Goal: Obtain resource: Obtain resource

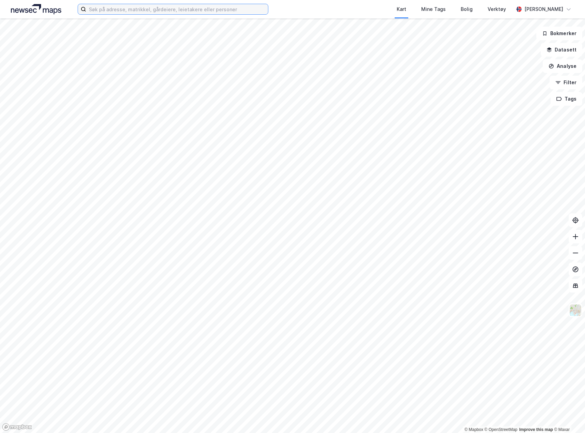
click at [200, 6] on input at bounding box center [177, 9] width 182 height 10
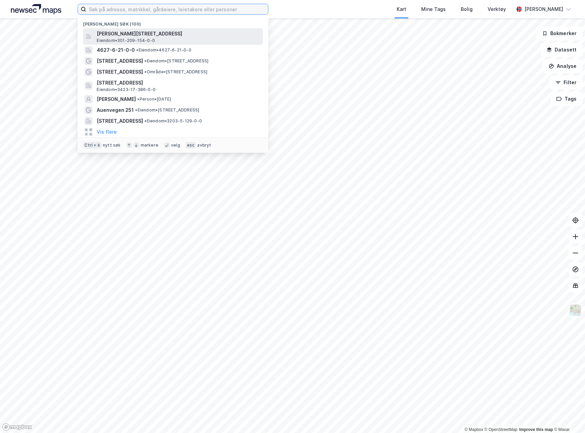
paste input "[STREET_ADDRESS]"
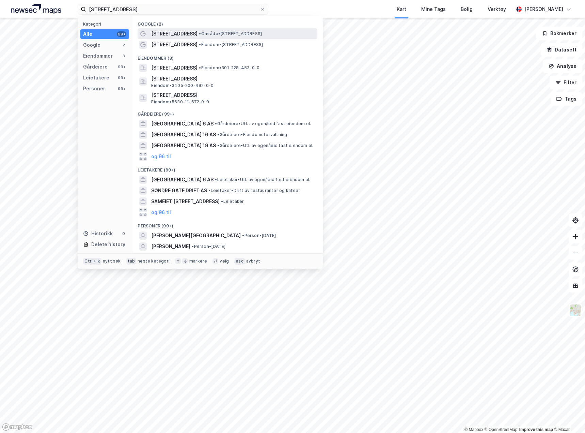
click at [217, 32] on span "• Område • [STREET_ADDRESS]" at bounding box center [230, 33] width 63 height 5
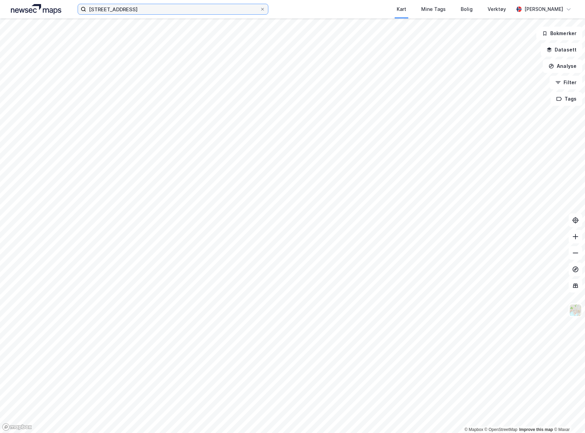
click at [147, 11] on input "[STREET_ADDRESS]" at bounding box center [173, 9] width 174 height 10
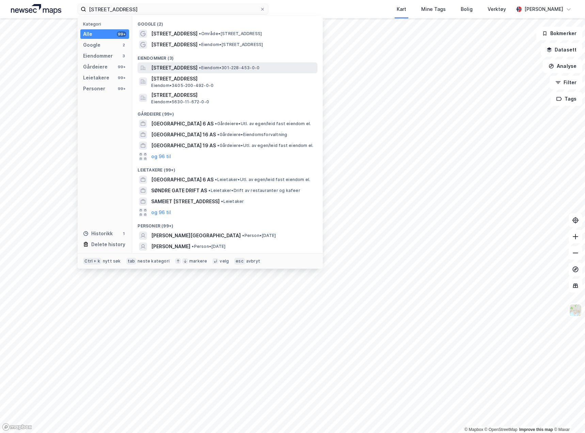
click at [180, 65] on span "[STREET_ADDRESS]" at bounding box center [174, 68] width 46 height 8
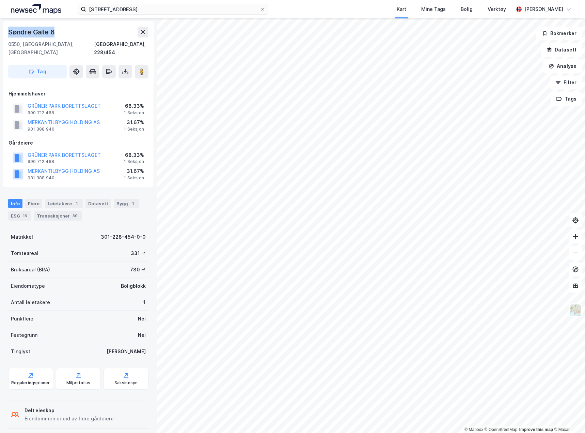
drag, startPoint x: 57, startPoint y: 31, endPoint x: 9, endPoint y: 26, distance: 47.6
click at [9, 26] on div "[STREET_ADDRESS], 228/454 Tag" at bounding box center [78, 52] width 151 height 63
copy div "Søndre Gate 8"
click at [32, 199] on div "Eiere" at bounding box center [33, 204] width 17 height 10
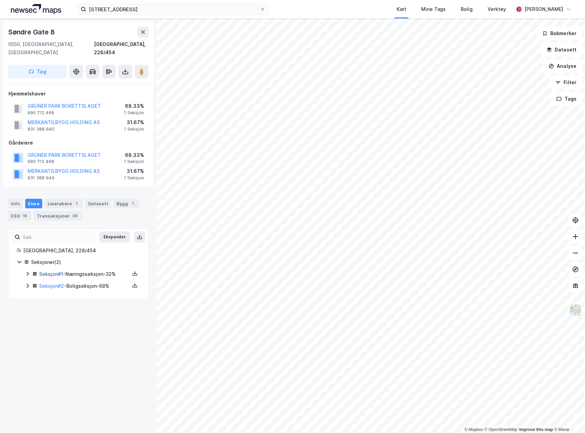
click at [55, 271] on link "Seksjon # 1" at bounding box center [51, 274] width 24 height 6
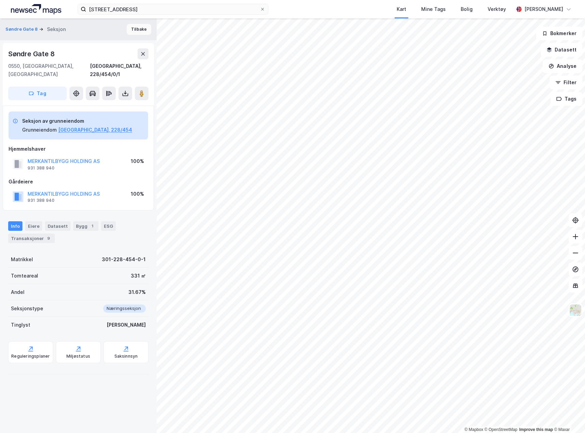
click at [137, 30] on button "Tilbake" at bounding box center [139, 29] width 25 height 11
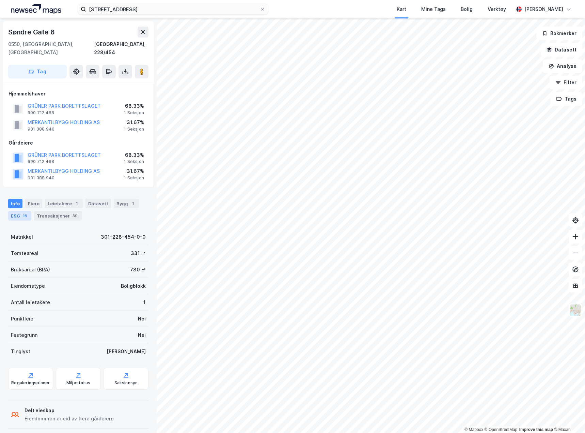
click at [17, 211] on div "ESG 16" at bounding box center [19, 216] width 23 height 10
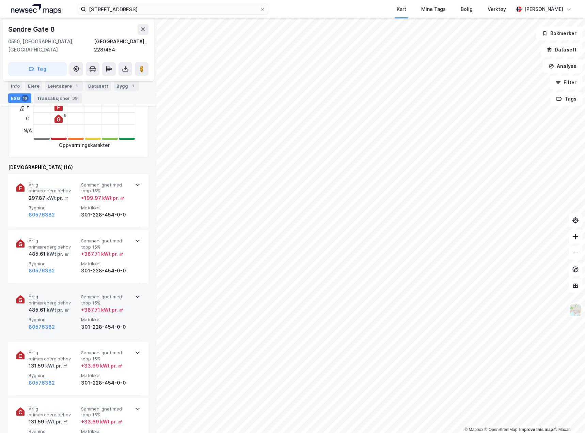
scroll to position [204, 0]
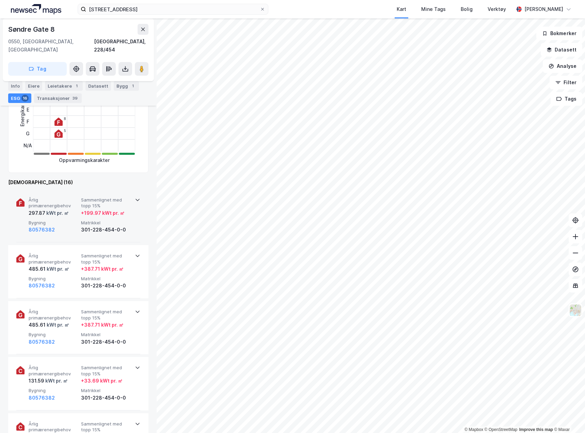
click at [135, 222] on div "Årlig primærenergibehov 297.87 kWt pr. ㎡ Sammenlignet med topp 15% + 199.97 kWt…" at bounding box center [78, 215] width 124 height 53
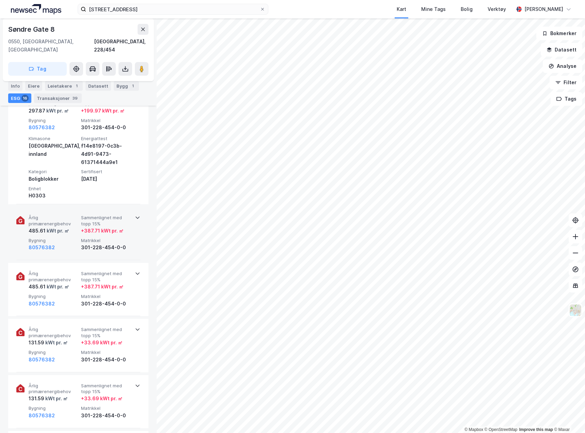
click at [126, 237] on span "Matrikkel" at bounding box center [106, 240] width 50 height 6
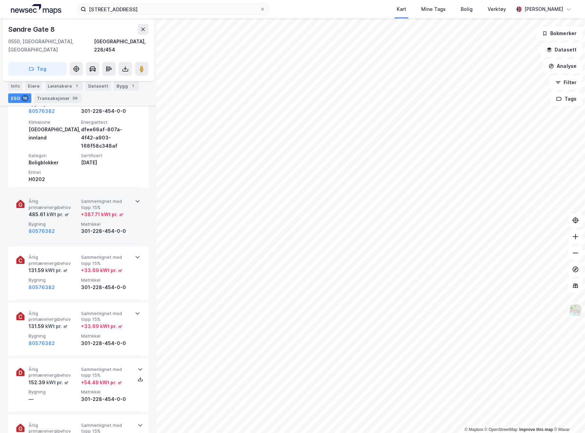
click at [130, 229] on div "Årlig primærenergibehov 485.61 kWt pr. ㎡ Sammenlignet med topp 15% + 387.71 kWt…" at bounding box center [78, 216] width 124 height 53
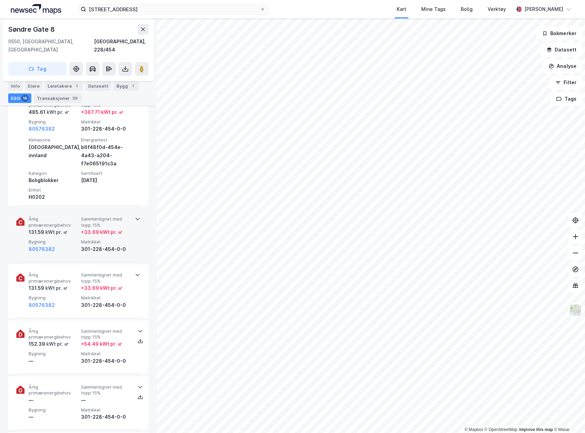
click at [130, 229] on div "Årlig primærenergibehov 131.59 kWt pr. ㎡ Sammenlignet med topp 15% + 33.69 kWt …" at bounding box center [78, 234] width 124 height 53
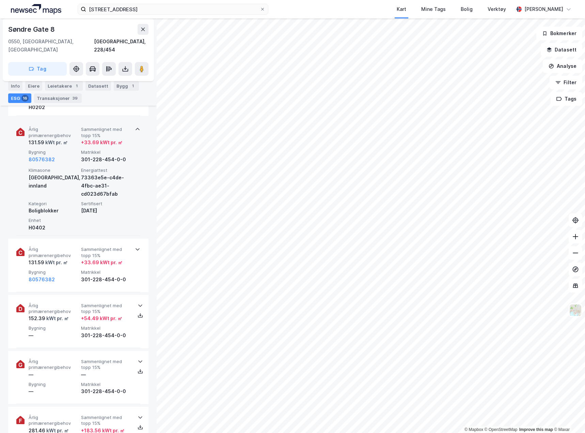
scroll to position [681, 0]
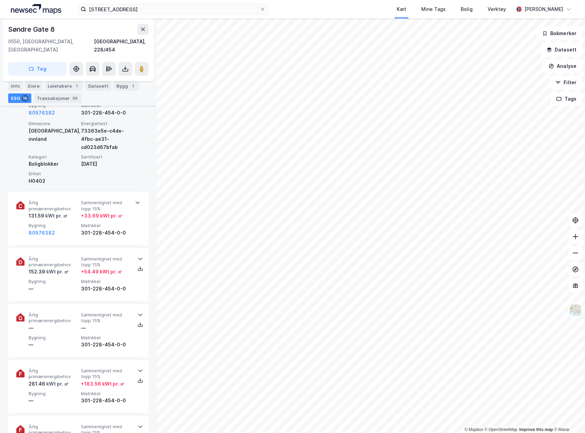
click at [130, 229] on div "Årlig primærenergibehov 131.59 kWt pr. ㎡ Sammenlignet med topp 15% + 33.69 kWt …" at bounding box center [78, 218] width 124 height 53
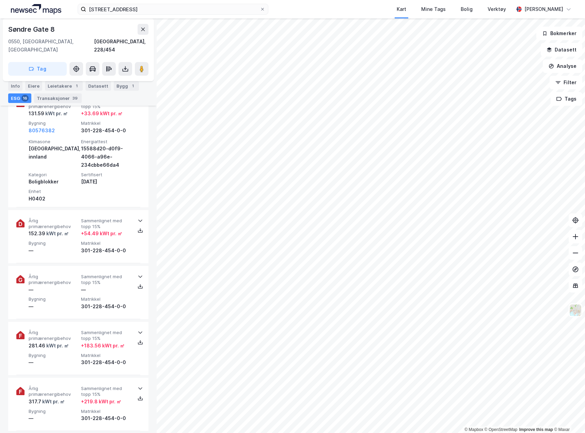
click at [130, 229] on div "Årlig primærenergibehov 152.39 kWt pr. ㎡ Sammenlignet med topp 15% + 54.49 kWt …" at bounding box center [78, 236] width 124 height 53
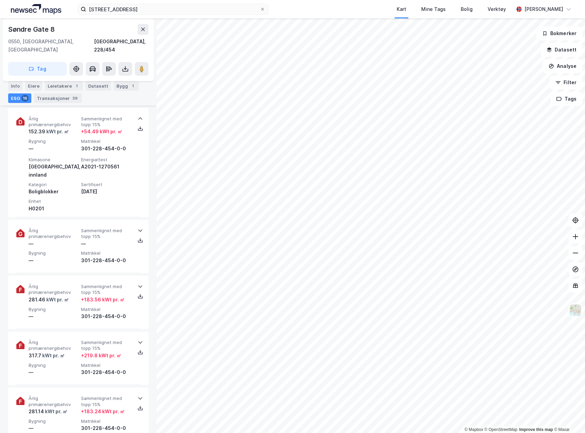
scroll to position [920, 0]
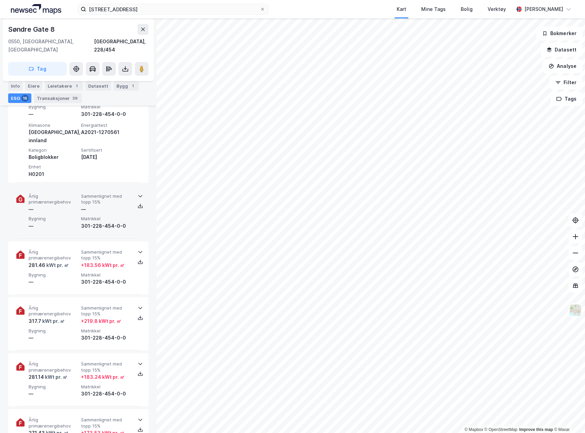
click at [131, 210] on div "Årlig primærenergibehov — Sammenlignet med topp 15% — Bygning — Matrikkel 301-2…" at bounding box center [78, 211] width 124 height 53
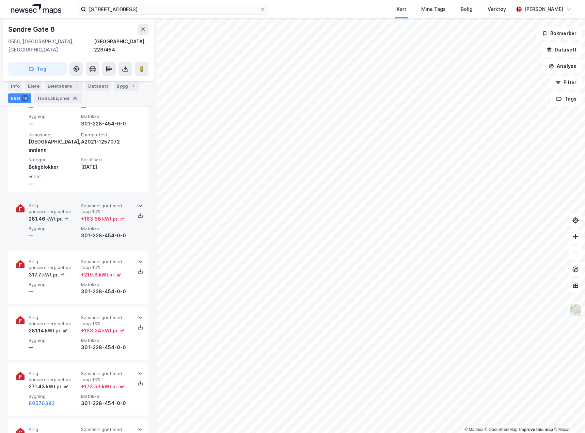
click at [130, 217] on div "Årlig primærenergibehov 281.46 kWt pr. ㎡ Sammenlignet med topp 15% + 183.56 kWt…" at bounding box center [78, 221] width 124 height 53
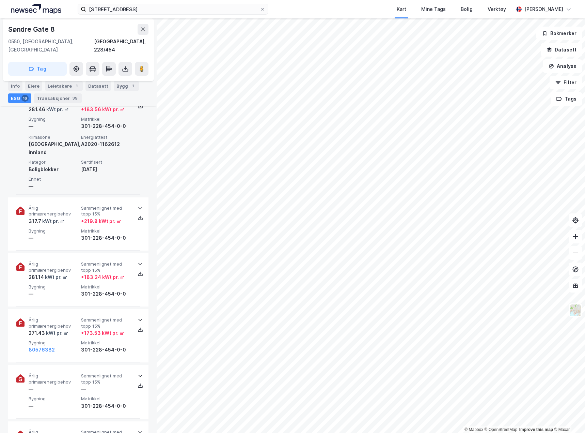
scroll to position [1158, 0]
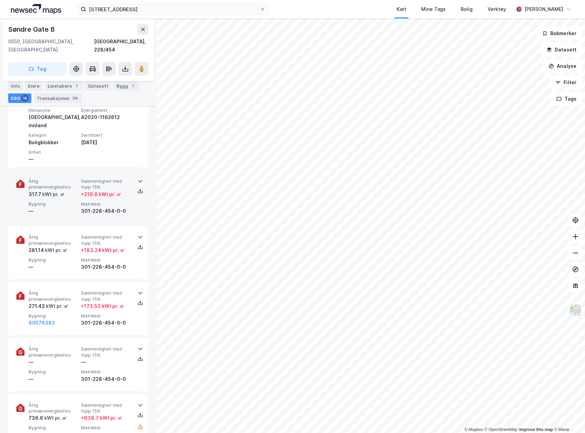
click at [131, 186] on div "Årlig primærenergibehov 317.7 kWt pr. ㎡ Sammenlignet med topp 15% + 219.8 kWt p…" at bounding box center [78, 196] width 124 height 53
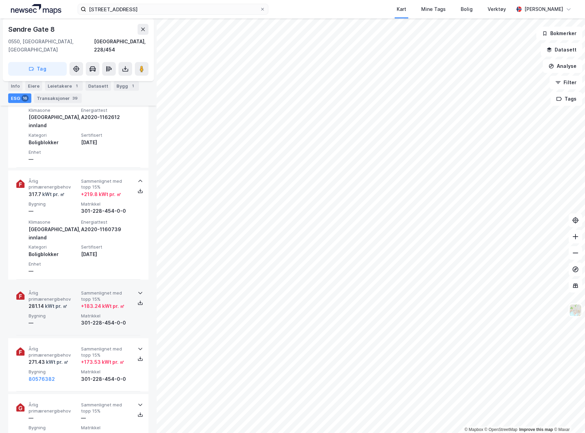
click at [137, 282] on div "Årlig primærenergibehov 281.14 kWt pr. ㎡ Sammenlignet med topp 15% + 183.24 kWt…" at bounding box center [78, 308] width 124 height 53
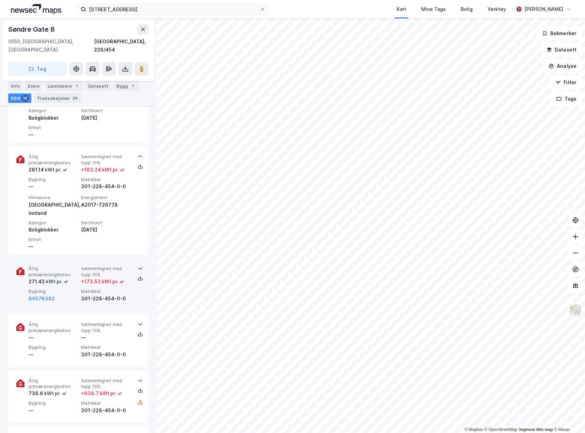
click at [133, 258] on div "Årlig primærenergibehov 271.43 kWt pr. ㎡ Sammenlignet med topp 15% + 173.53 kWt…" at bounding box center [78, 284] width 124 height 53
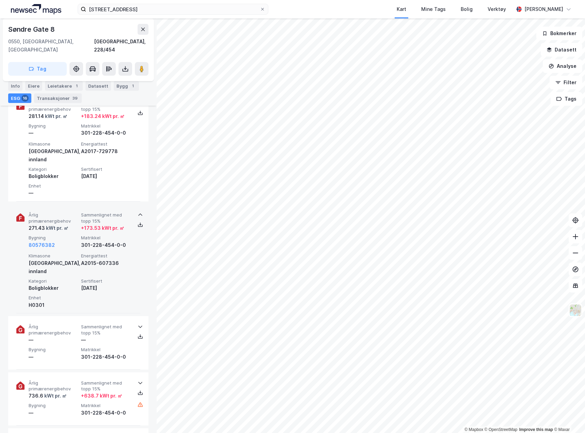
scroll to position [1397, 0]
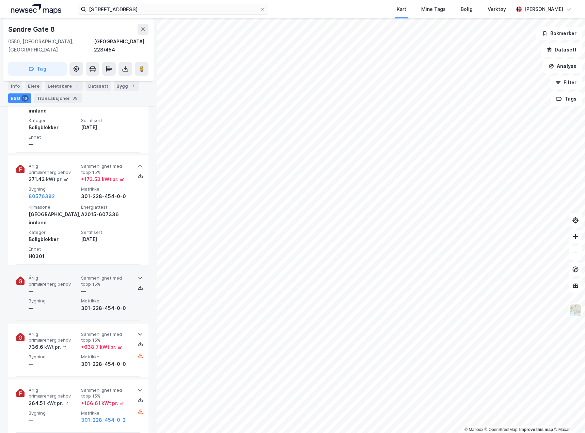
click at [136, 267] on div "Årlig primærenergibehov — Sammenlignet med topp 15% — Bygning — Matrikkel 301-2…" at bounding box center [78, 293] width 124 height 53
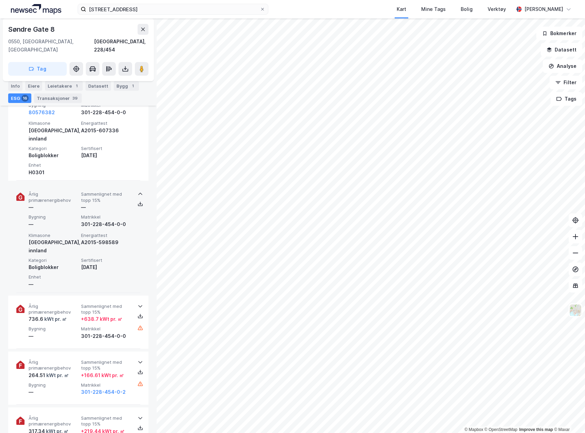
scroll to position [1499, 0]
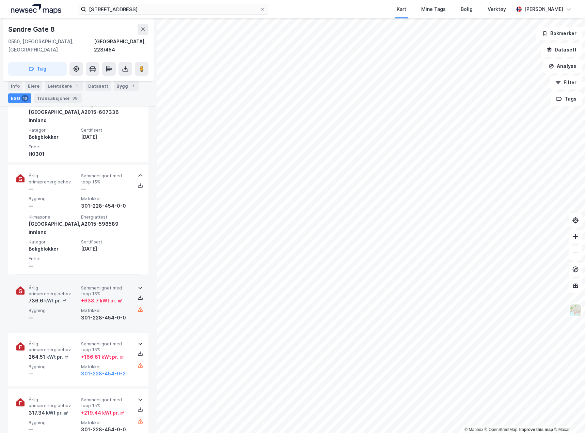
click at [135, 277] on div "Årlig primærenergibehov 736.6 kWt pr. ㎡ Sammenlignet med topp 15% + 638.7 kWt p…" at bounding box center [78, 303] width 124 height 53
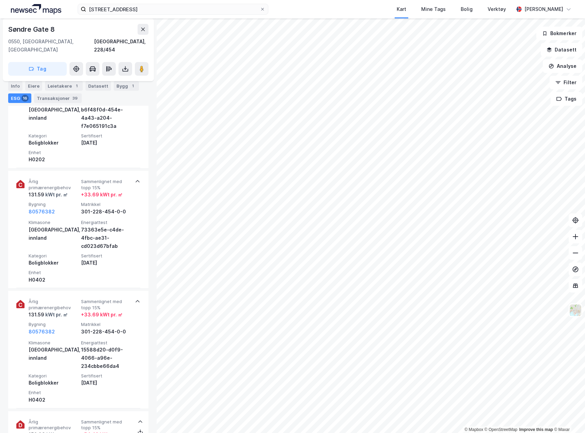
scroll to position [0, 0]
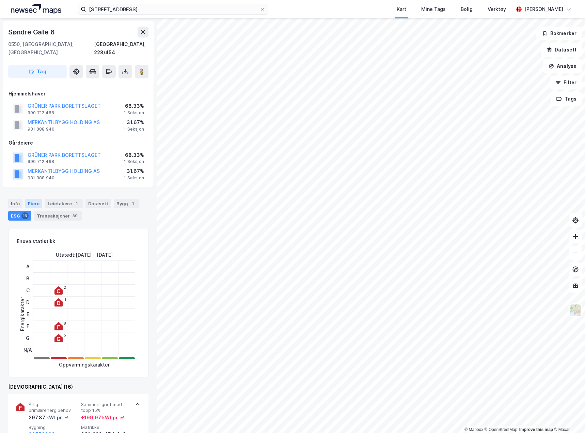
click at [29, 199] on div "Eiere" at bounding box center [33, 204] width 17 height 10
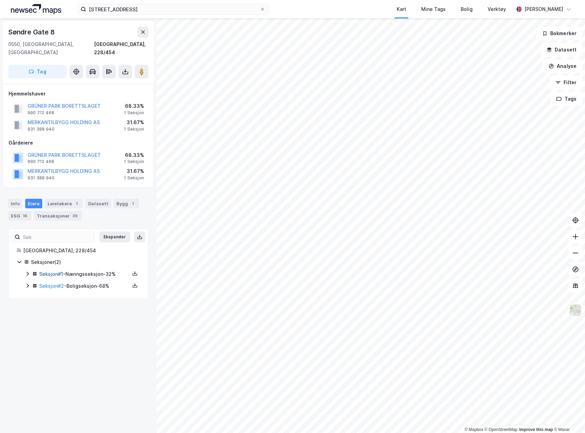
click at [60, 271] on link "Seksjon # 1" at bounding box center [51, 274] width 24 height 6
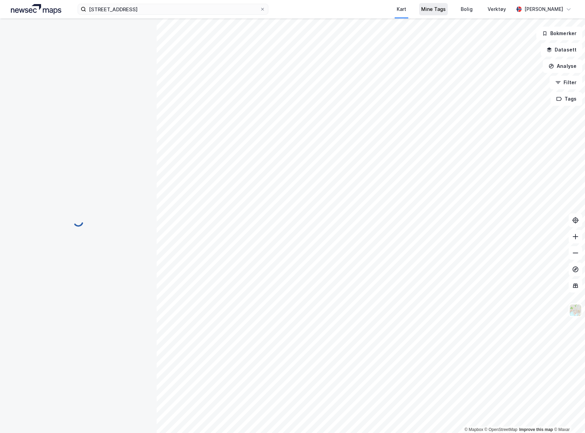
scroll to position [1, 0]
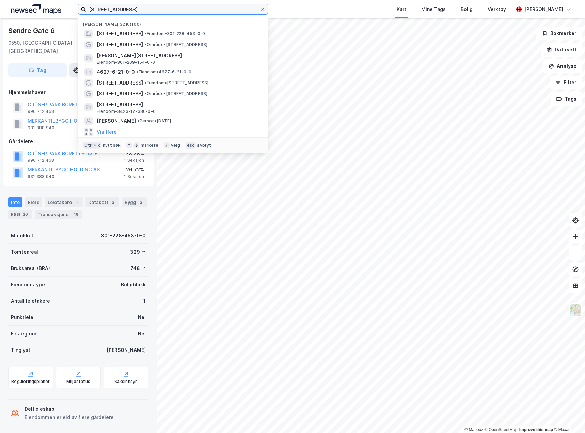
click at [154, 9] on input "[STREET_ADDRESS]" at bounding box center [173, 9] width 174 height 10
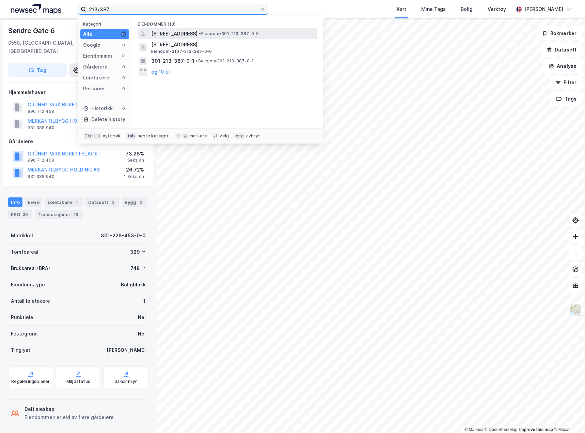
type input "213/387"
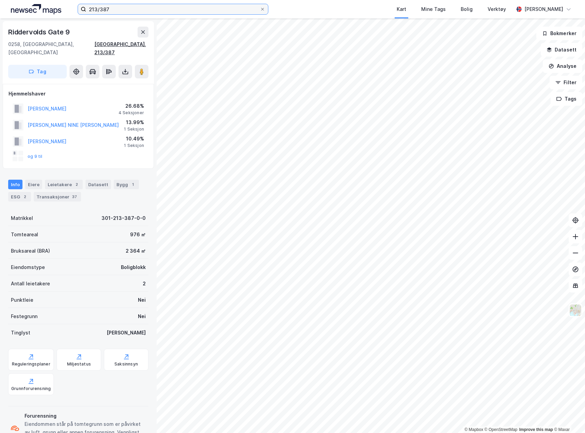
scroll to position [1, 0]
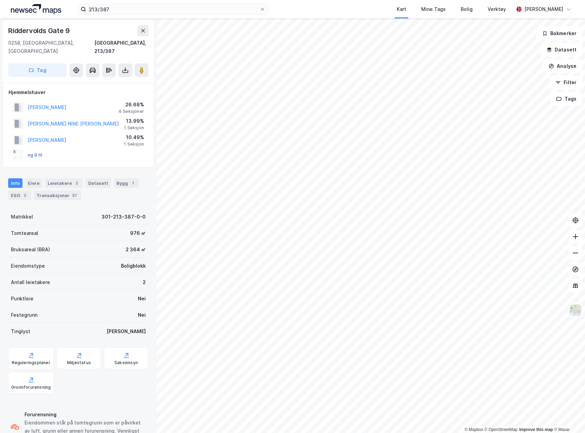
click at [0, 0] on button "og 9 til" at bounding box center [0, 0] width 0 height 0
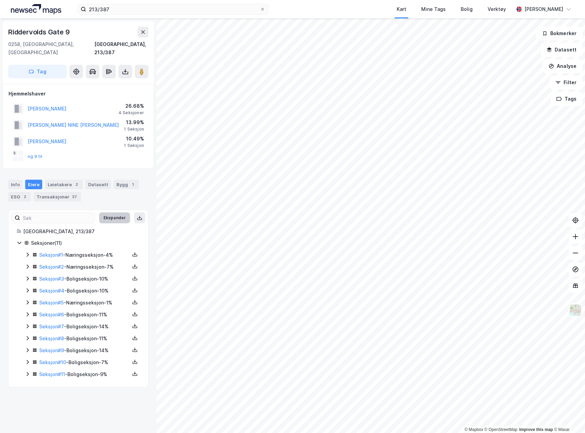
click at [117, 212] on button "Ekspander" at bounding box center [114, 217] width 31 height 11
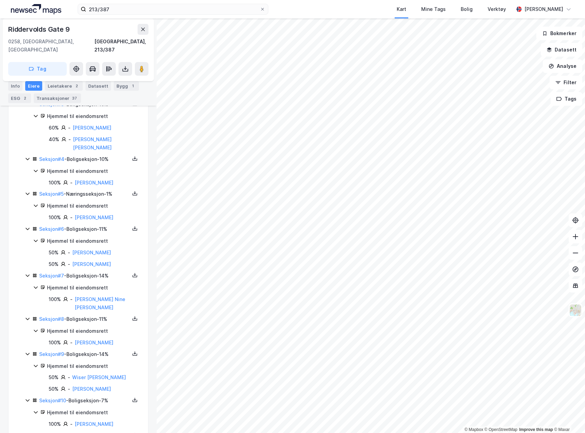
scroll to position [255, 0]
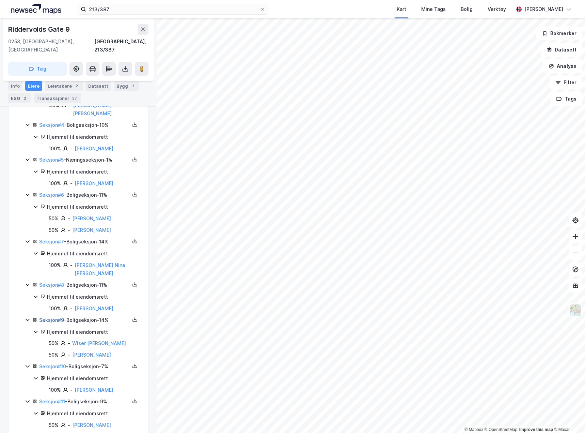
click at [51, 317] on link "Seksjon # 9" at bounding box center [51, 320] width 25 height 6
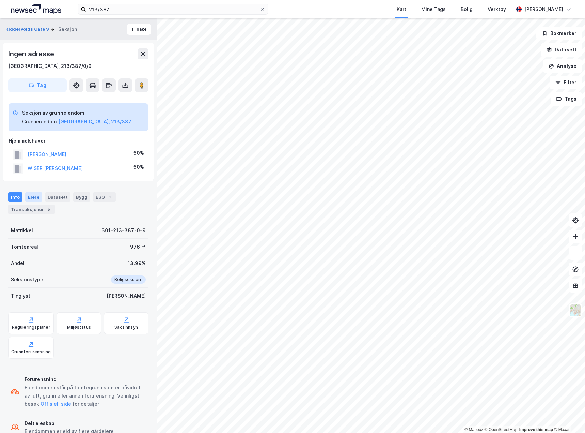
click at [34, 198] on div "Eiere" at bounding box center [33, 197] width 17 height 10
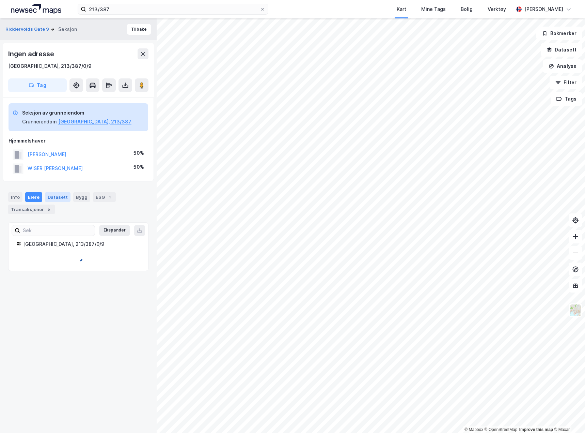
click at [61, 198] on div "Datasett" at bounding box center [58, 197] width 26 height 10
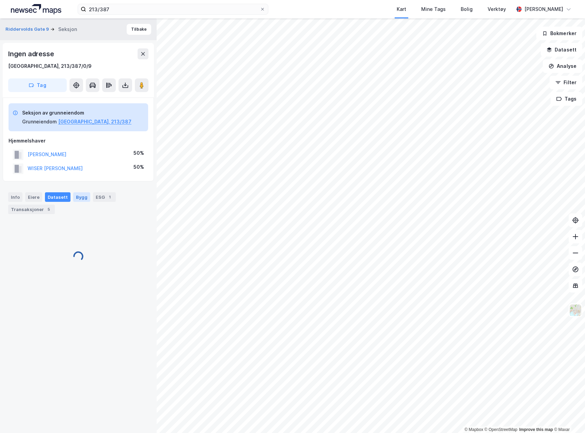
click at [78, 197] on div "Bygg" at bounding box center [81, 197] width 17 height 10
click at [59, 195] on div "Datasett" at bounding box center [58, 197] width 26 height 10
click at [36, 196] on div "Eiere" at bounding box center [33, 197] width 17 height 10
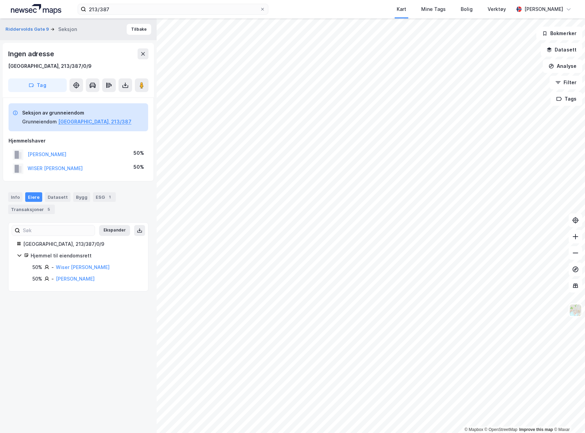
click at [18, 202] on div "Info Eiere Datasett Bygg ESG 1 Transaksjoner 5" at bounding box center [78, 203] width 140 height 22
click at [19, 198] on div "Info" at bounding box center [15, 197] width 14 height 10
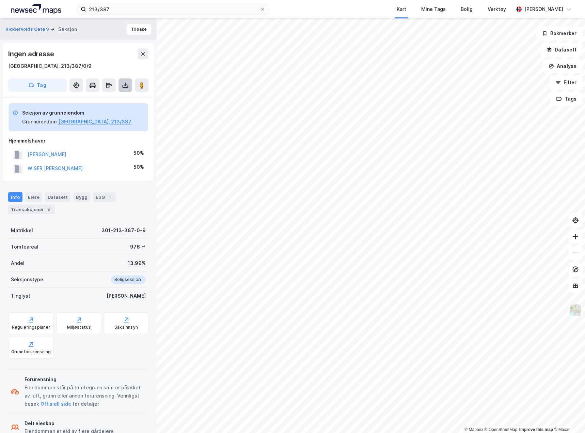
click at [124, 87] on icon at bounding box center [125, 85] width 7 height 7
click at [121, 109] on div "Last ned matrikkelrapport" at bounding box center [100, 109] width 56 height 5
click at [98, 100] on div "Last ned grunnbok" at bounding box center [92, 98] width 40 height 5
click at [136, 197] on div "Info Eiere Datasett Bygg ESG 1 Transaksjoner 5" at bounding box center [78, 203] width 140 height 22
click at [129, 31] on button "Tilbake" at bounding box center [139, 29] width 25 height 11
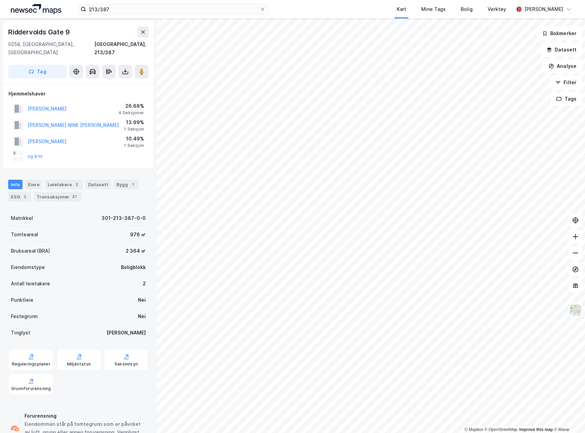
scroll to position [1, 0]
click at [30, 179] on div "Eiere" at bounding box center [33, 184] width 17 height 10
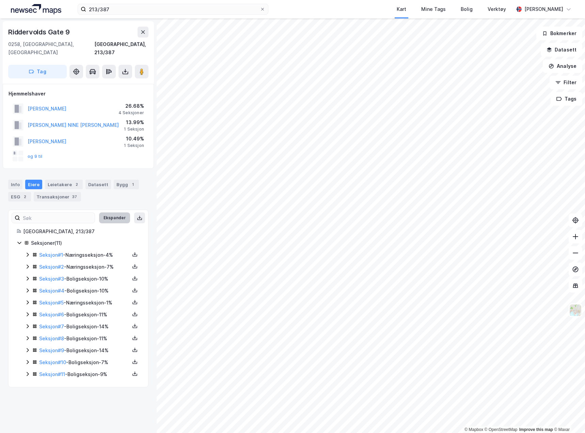
click at [106, 212] on button "Ekspander" at bounding box center [114, 217] width 31 height 11
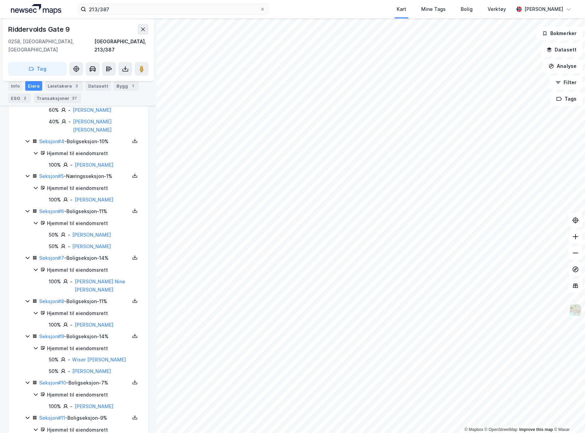
scroll to position [255, 0]
